Goal: Use online tool/utility: Utilize a website feature to perform a specific function

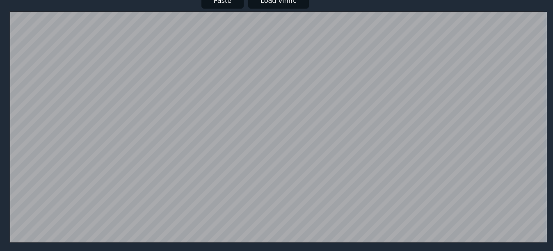
scroll to position [182, 0]
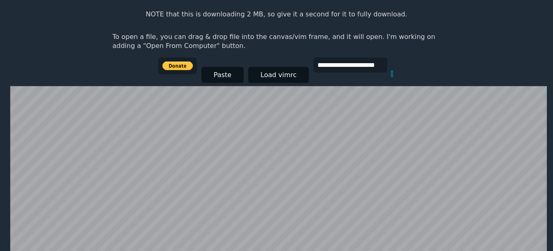
scroll to position [160, 0]
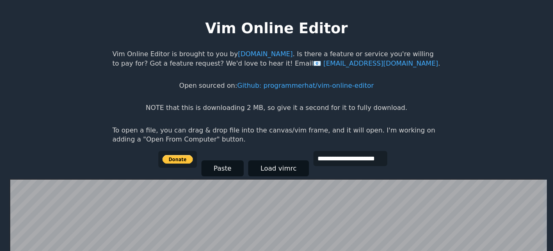
scroll to position [160, 0]
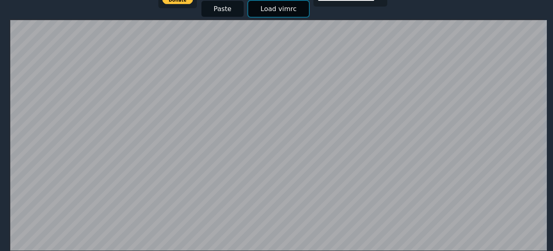
click at [273, 11] on button "Load vimrc" at bounding box center [278, 9] width 61 height 16
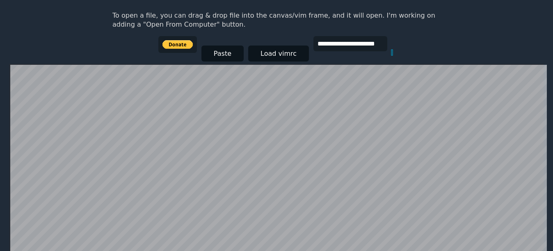
scroll to position [111, 0]
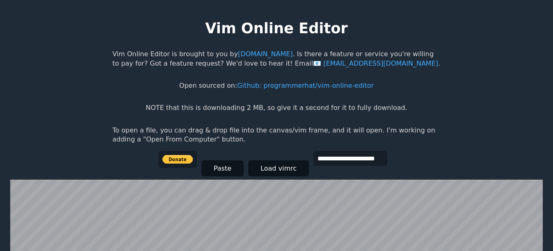
scroll to position [111, 0]
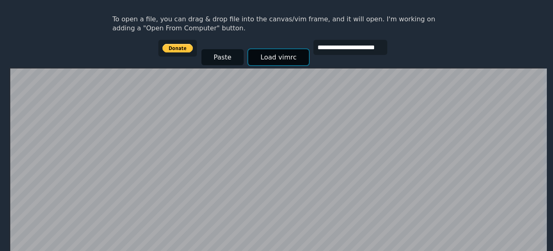
click at [270, 61] on button "Load vimrc" at bounding box center [278, 57] width 61 height 16
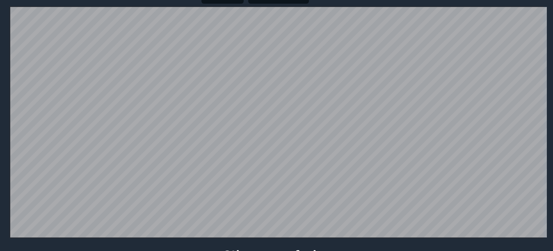
scroll to position [160, 0]
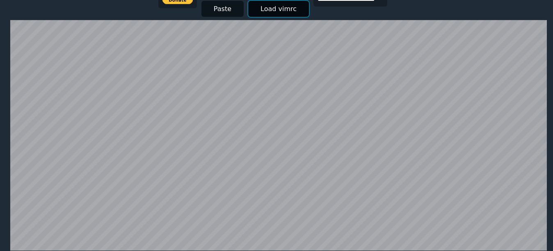
click at [264, 6] on button "Load vimrc" at bounding box center [278, 9] width 61 height 16
click at [211, 15] on button "Paste" at bounding box center [222, 9] width 42 height 16
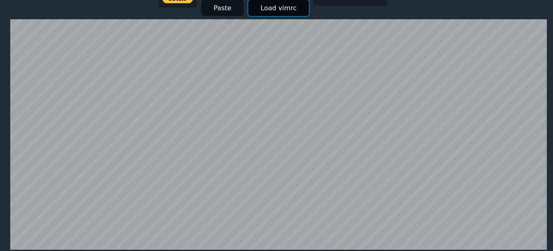
click at [276, 8] on button "Load vimrc" at bounding box center [278, 8] width 61 height 16
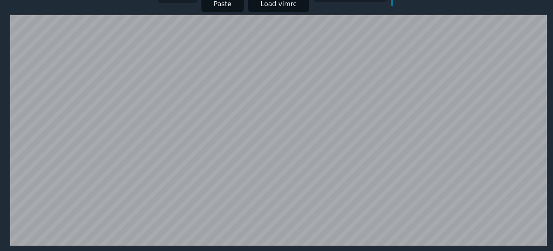
scroll to position [164, 0]
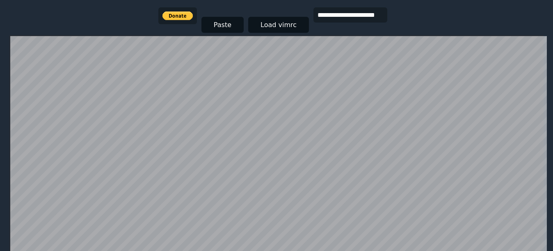
scroll to position [143, 0]
click at [257, 23] on button "Load vimrc" at bounding box center [278, 25] width 61 height 16
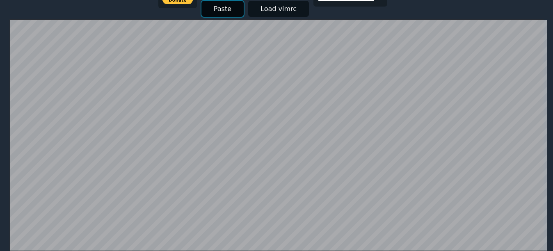
click at [220, 2] on button "Paste" at bounding box center [222, 9] width 42 height 16
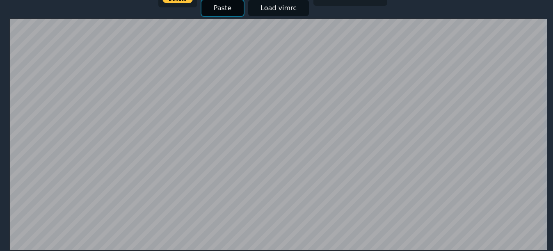
click at [235, 10] on button "Paste" at bounding box center [222, 8] width 42 height 16
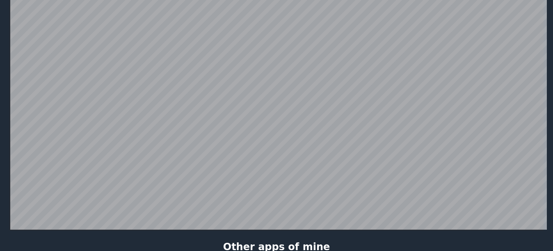
scroll to position [160, 0]
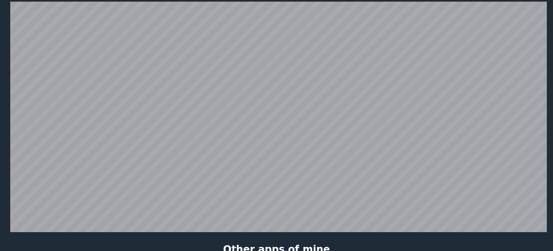
scroll to position [160, 0]
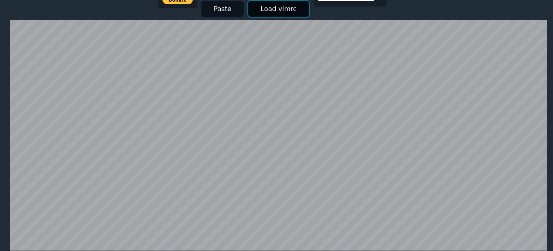
click at [276, 8] on button "Load vimrc" at bounding box center [278, 9] width 61 height 16
click at [210, 3] on button "Paste" at bounding box center [222, 9] width 42 height 16
click at [252, 7] on button "Load vimrc" at bounding box center [278, 9] width 61 height 16
click at [270, 14] on button "Load vimrc" at bounding box center [278, 9] width 61 height 16
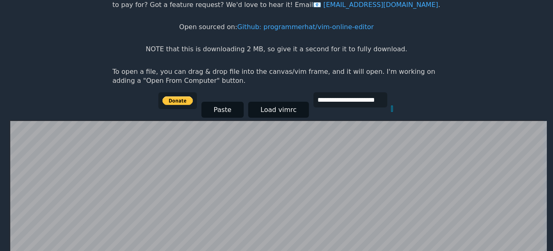
scroll to position [121, 0]
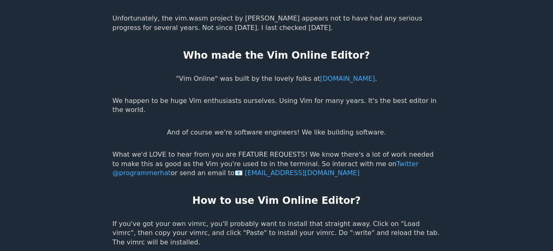
scroll to position [1445, 0]
click at [333, 75] on link "[DOMAIN_NAME]" at bounding box center [347, 79] width 55 height 8
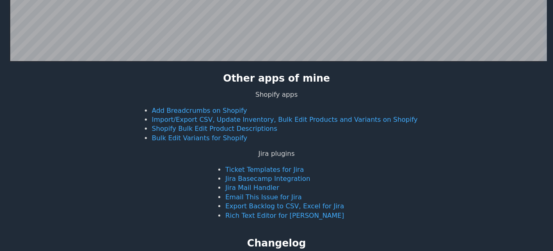
scroll to position [349, 0]
